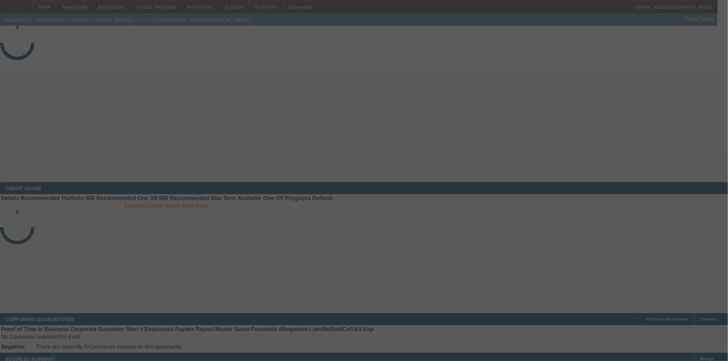
select select "4"
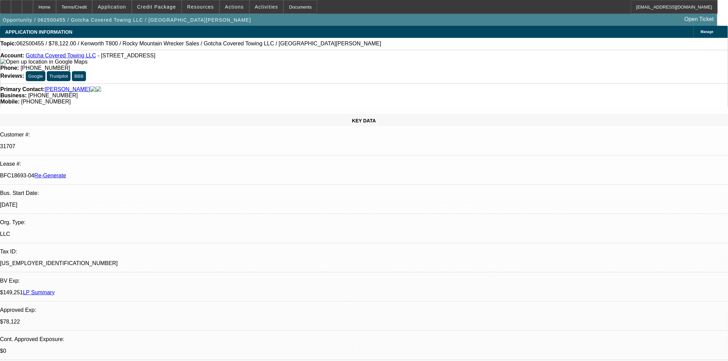
select select "0"
select select "0.1"
select select "3"
select select "4"
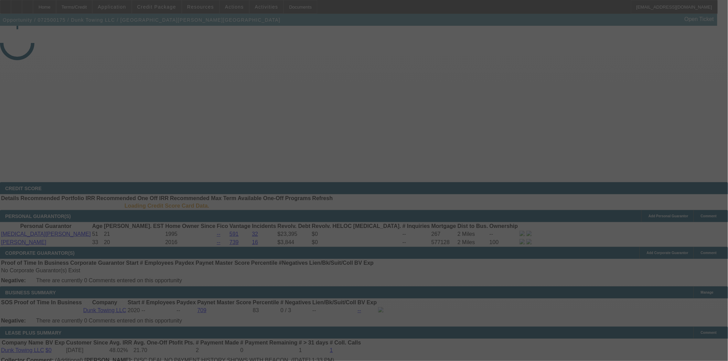
select select "3"
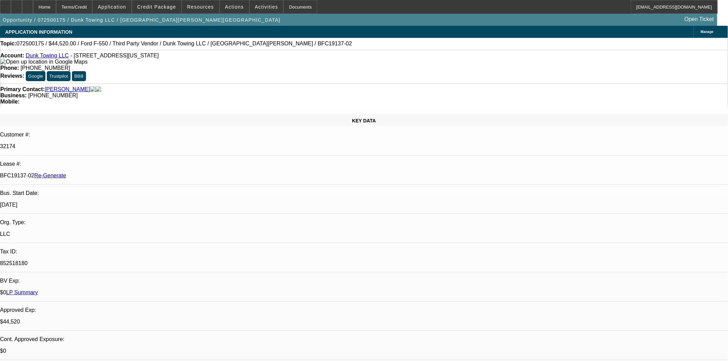
select select "0"
select select "3"
select select "0"
select select "6"
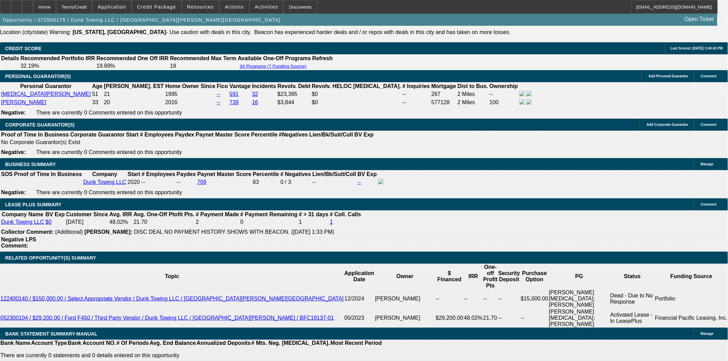
scroll to position [1032, 0]
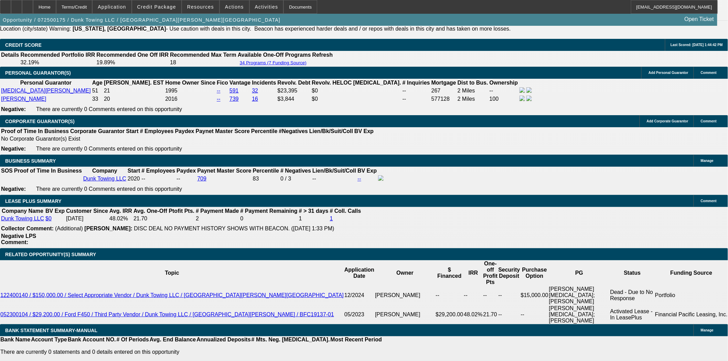
scroll to position [76, 0]
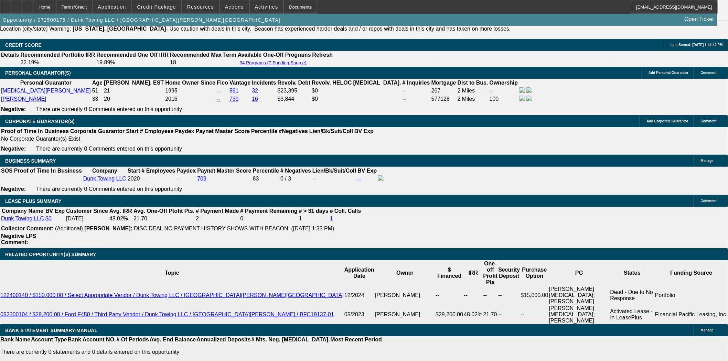
scroll to position [421, 0]
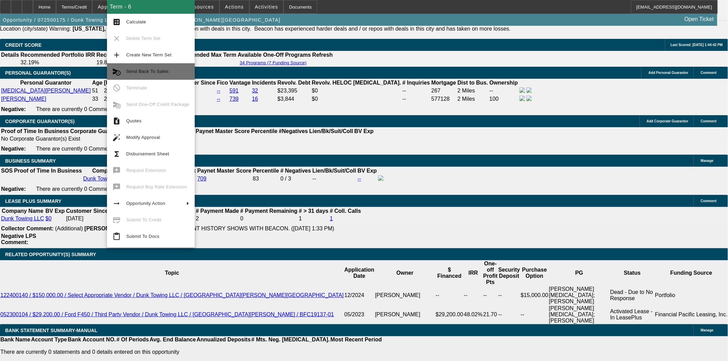
click at [157, 74] on span "Send Back To Sales" at bounding box center [157, 71] width 63 height 8
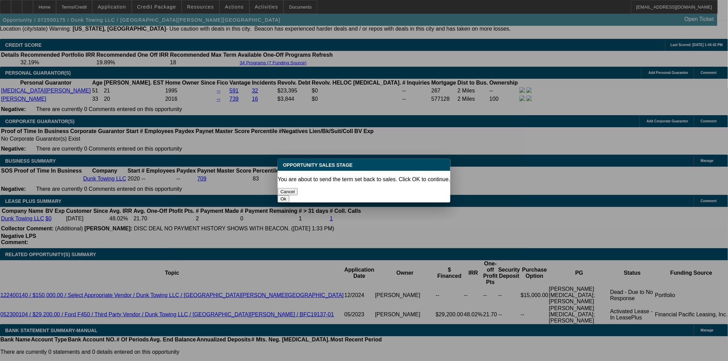
click at [289, 195] on button "Ok" at bounding box center [283, 198] width 11 height 7
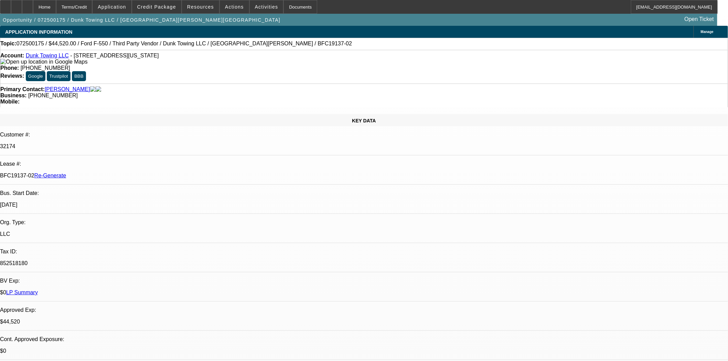
type textarea "Sending back for tax to be updated."
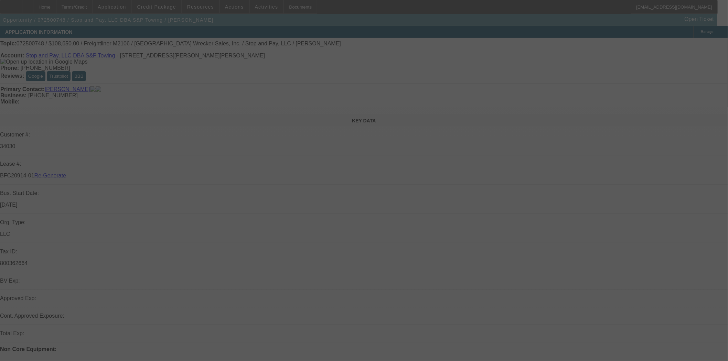
select select "4"
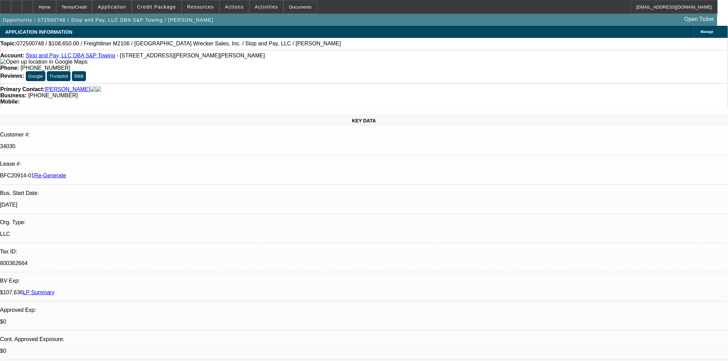
select select "0"
select select "2"
select select "0"
select select "6"
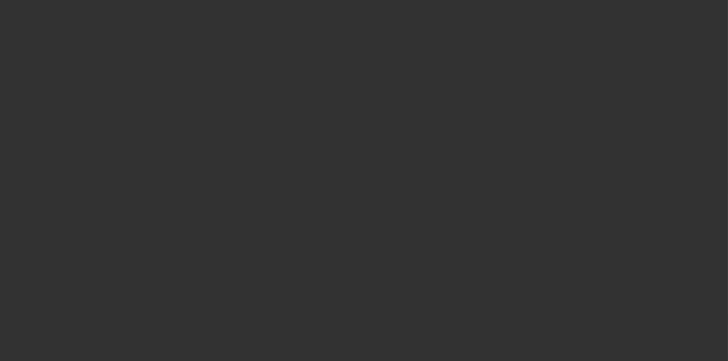
select select "3"
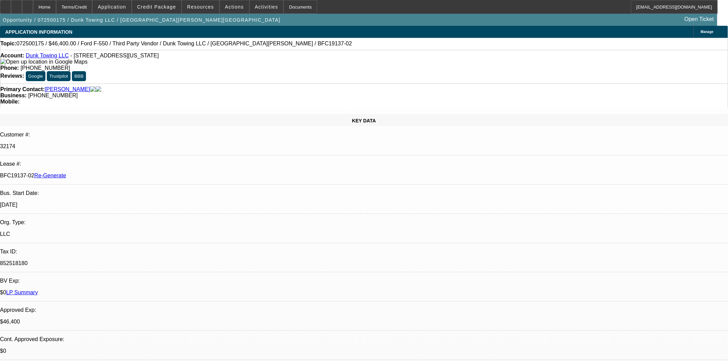
select select "0"
select select "3"
select select "0"
select select "6"
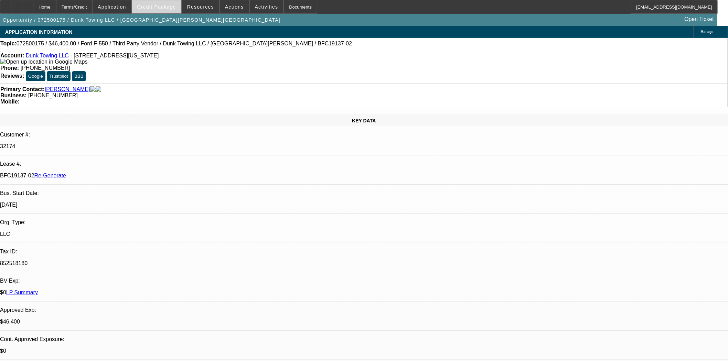
click at [164, 5] on span "Credit Package" at bounding box center [156, 7] width 39 height 6
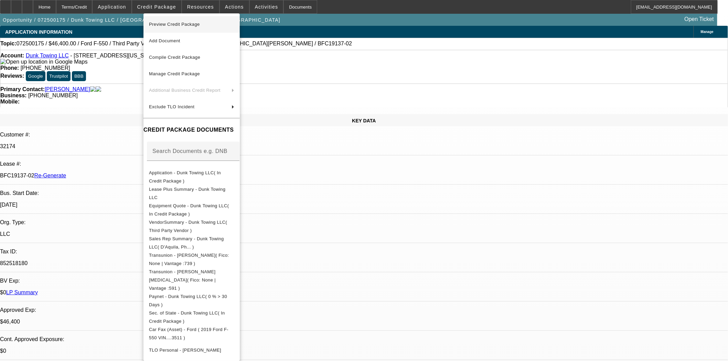
click at [188, 26] on span "Preview Credit Package" at bounding box center [174, 24] width 51 height 5
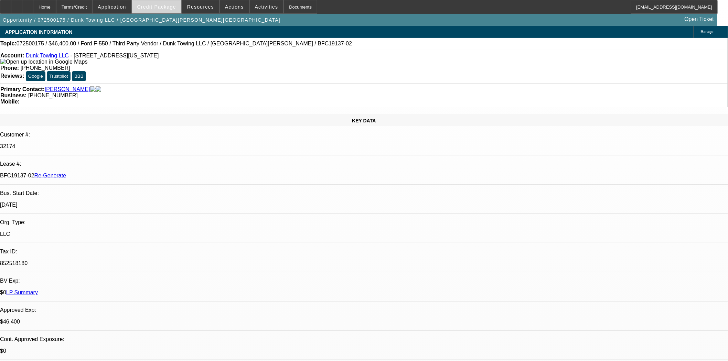
click at [160, 6] on span "Credit Package" at bounding box center [156, 7] width 39 height 6
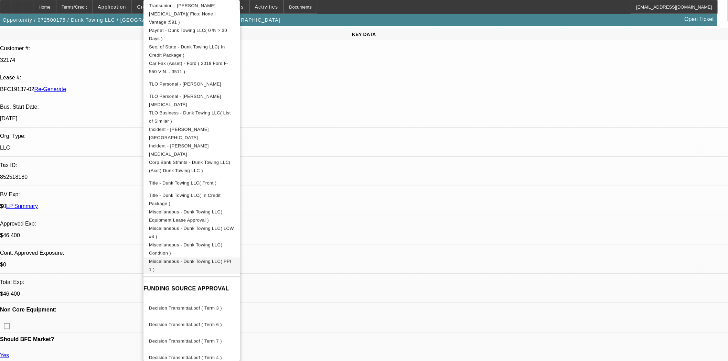
scroll to position [153, 0]
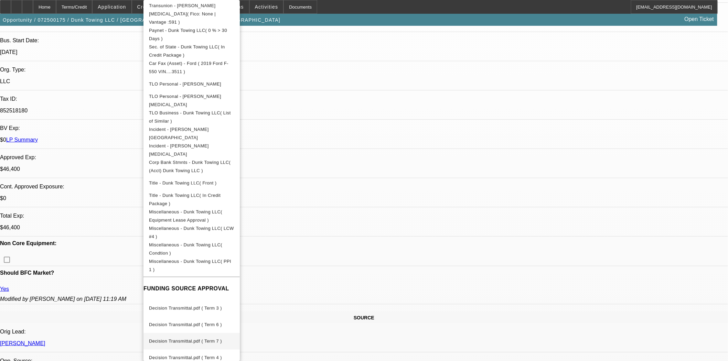
click at [196, 339] on span "Decision Transmittal.pdf ( Term 7 )" at bounding box center [185, 341] width 73 height 5
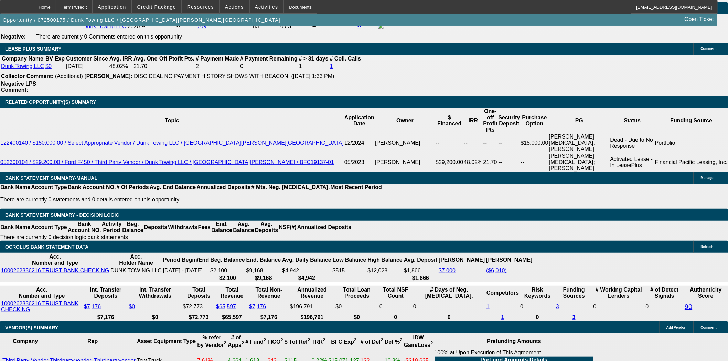
scroll to position [1185, 0]
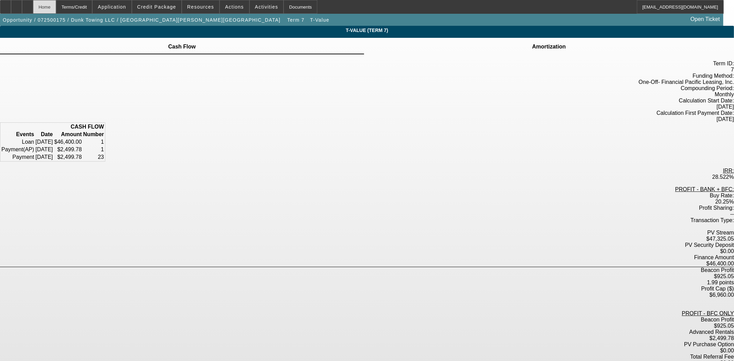
click at [56, 7] on div "Home" at bounding box center [44, 7] width 23 height 14
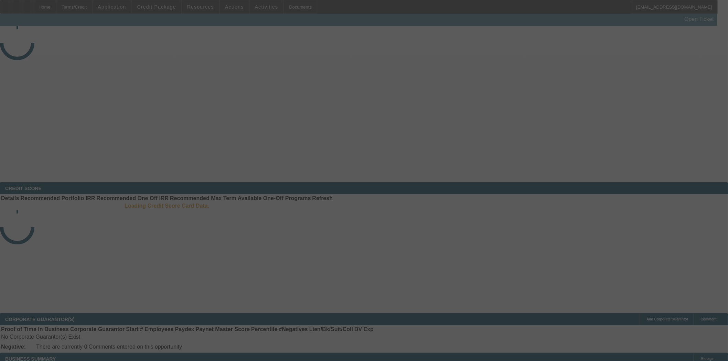
select select "3"
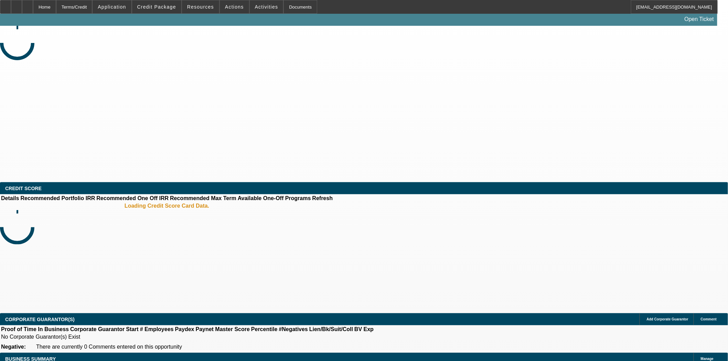
select select "0"
select select "3"
select select "0"
select select "6"
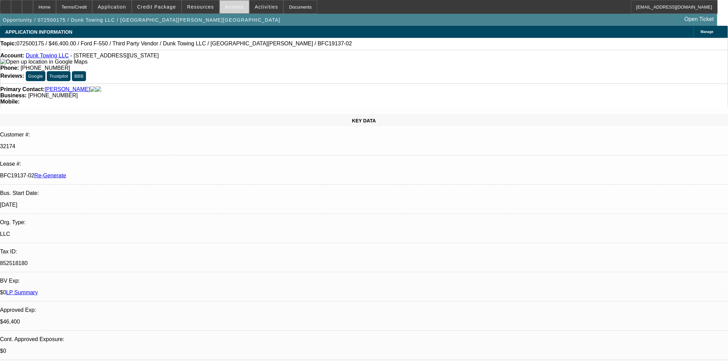
click at [235, 12] on span at bounding box center [234, 7] width 29 height 17
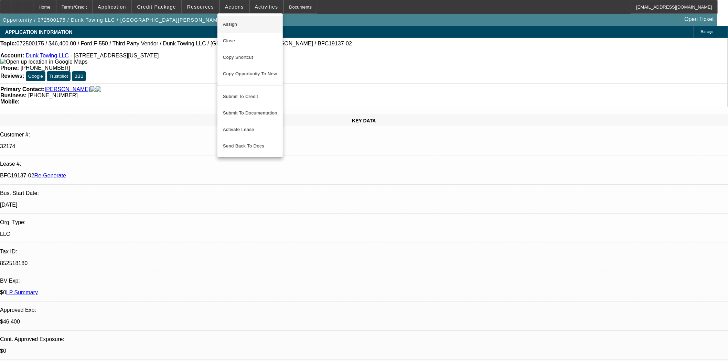
click at [237, 23] on span "Assign" at bounding box center [250, 24] width 54 height 8
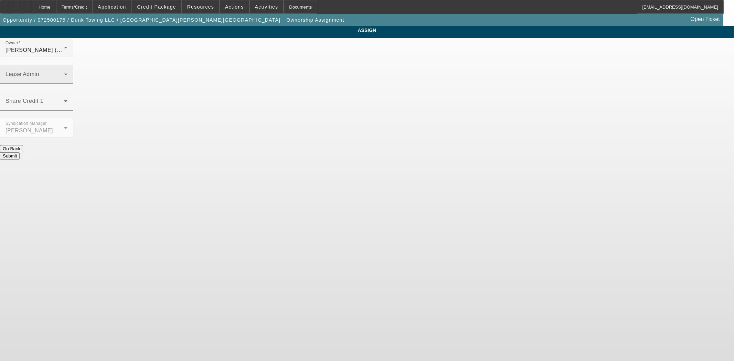
click at [64, 73] on span at bounding box center [35, 77] width 59 height 8
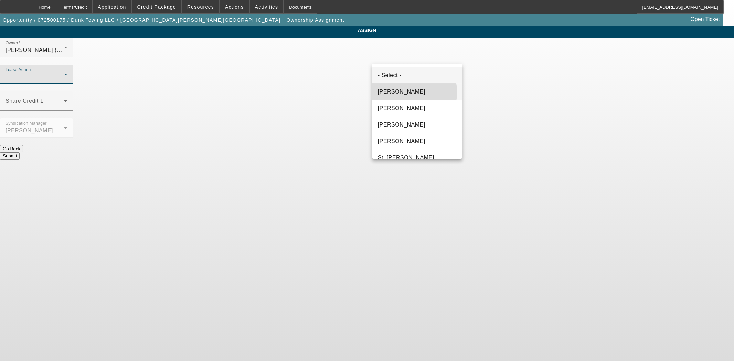
click at [393, 92] on span "Byrne, Mark" at bounding box center [401, 92] width 47 height 8
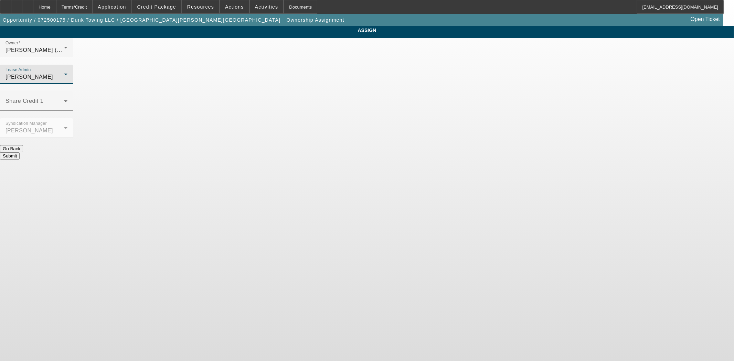
click at [20, 152] on button "Submit" at bounding box center [10, 155] width 20 height 7
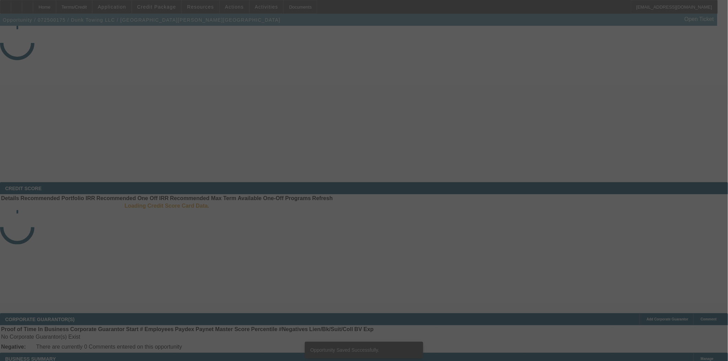
select select "3"
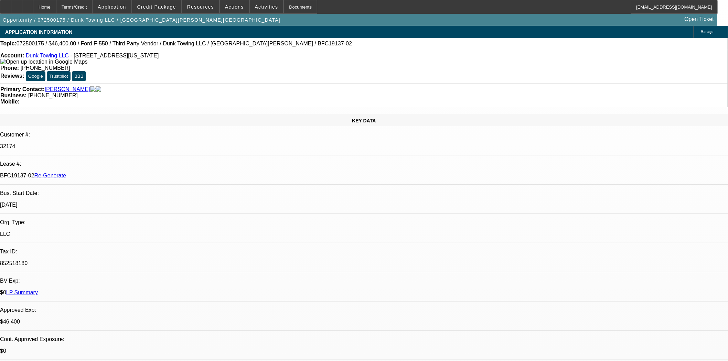
select select "0"
select select "3"
select select "0"
select select "6"
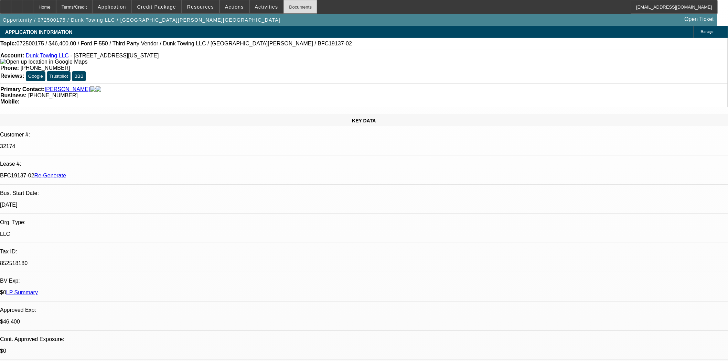
click at [289, 10] on div "Documents" at bounding box center [301, 7] width 34 height 14
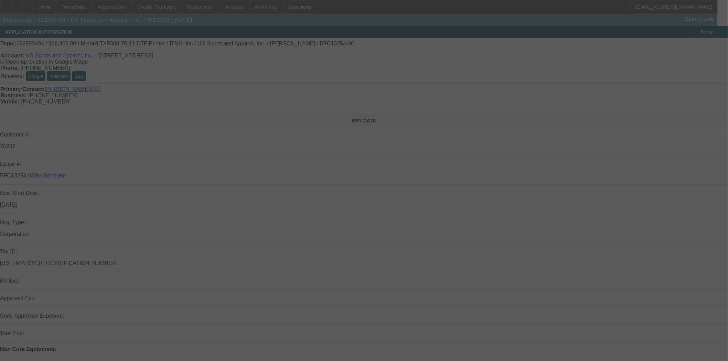
select select "3"
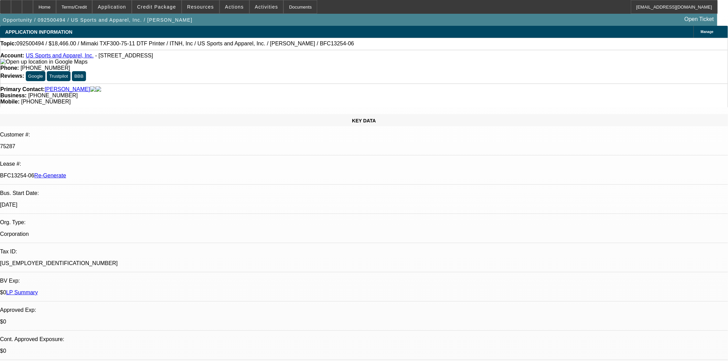
select select "0"
select select "6"
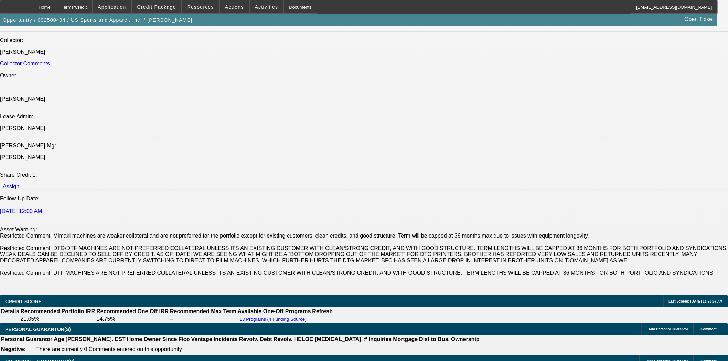
scroll to position [879, 0]
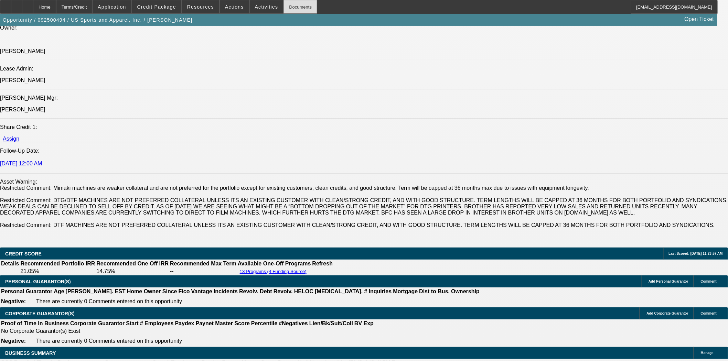
click at [291, 6] on div "Documents" at bounding box center [301, 7] width 34 height 14
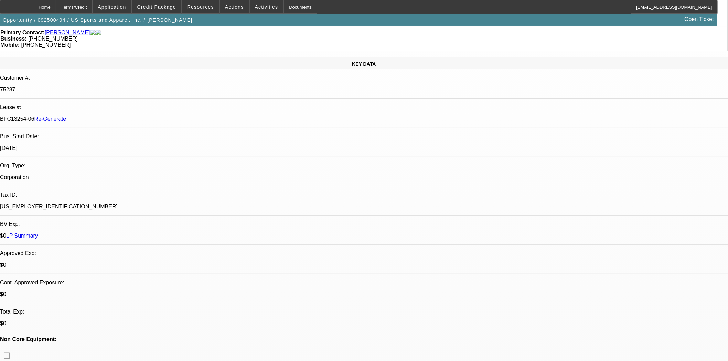
scroll to position [0, 0]
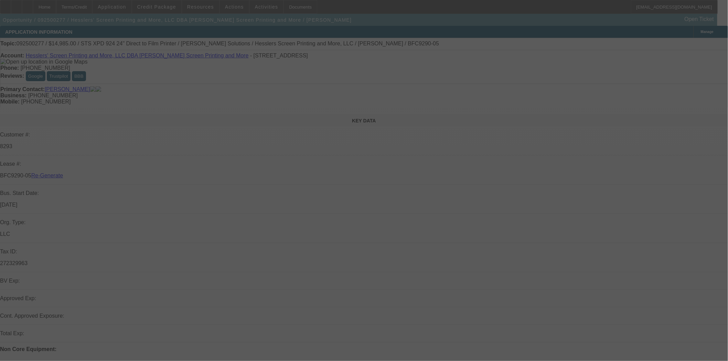
select select "3"
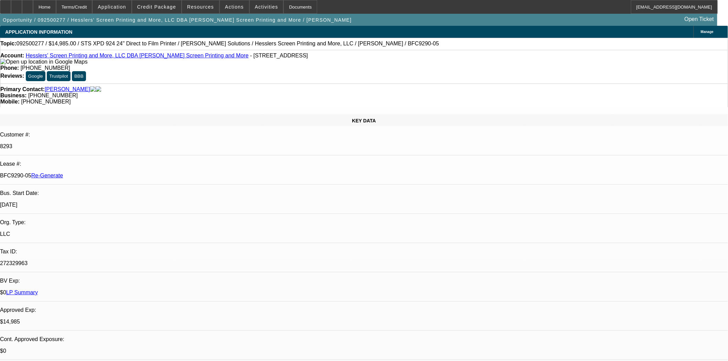
select select "0"
select select "2"
select select "0"
select select "2"
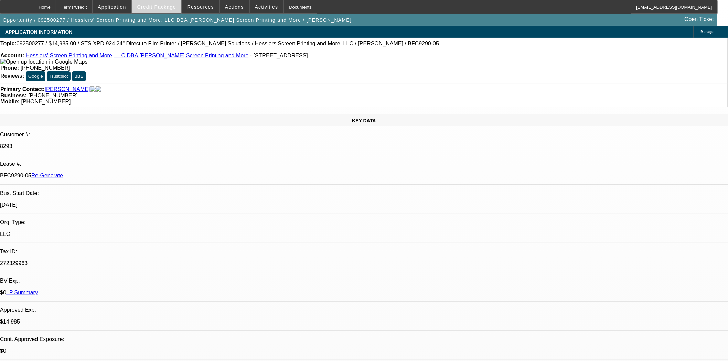
click at [161, 6] on span "Credit Package" at bounding box center [156, 7] width 39 height 6
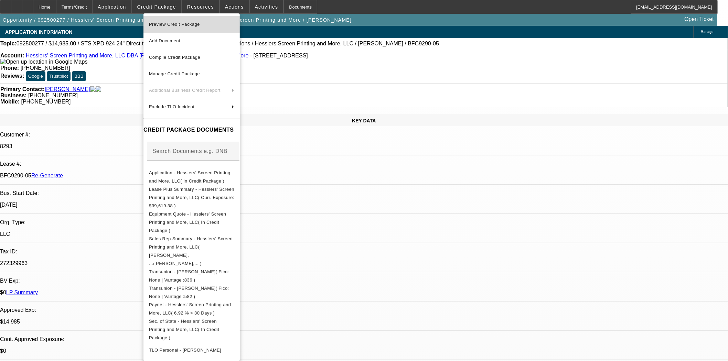
click at [174, 22] on span "Preview Credit Package" at bounding box center [174, 24] width 51 height 5
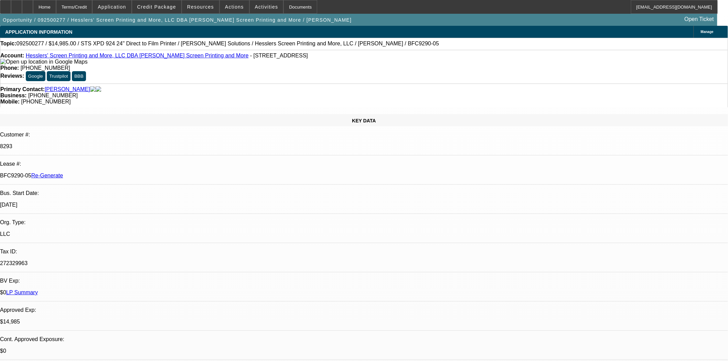
scroll to position [115, 0]
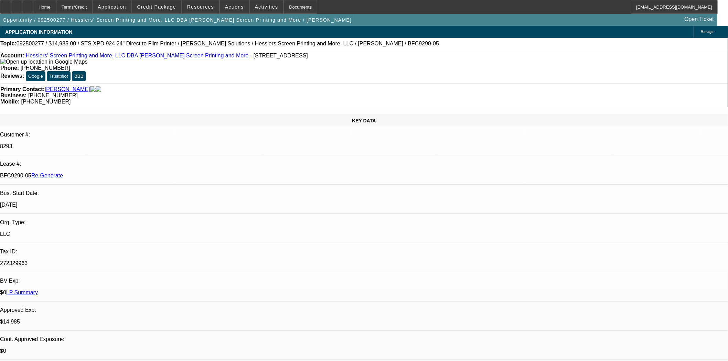
scroll to position [153, 0]
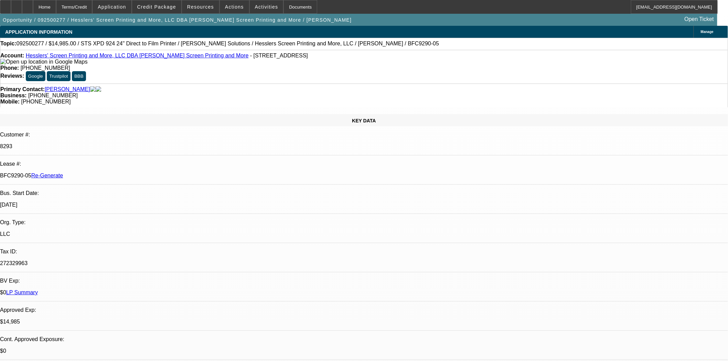
click at [553, 87] on span "Reply All" at bounding box center [555, 87] width 19 height 5
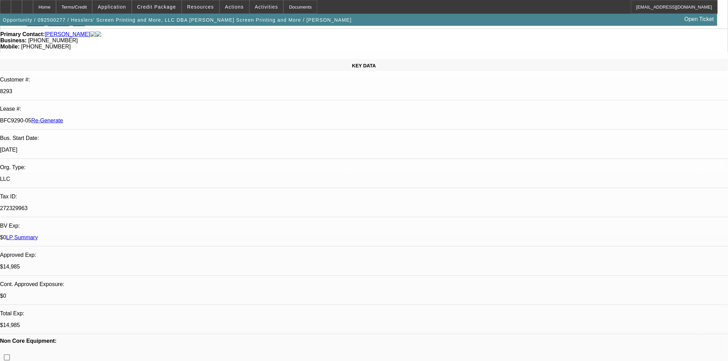
scroll to position [0, 0]
